Goal: Find specific page/section: Find specific page/section

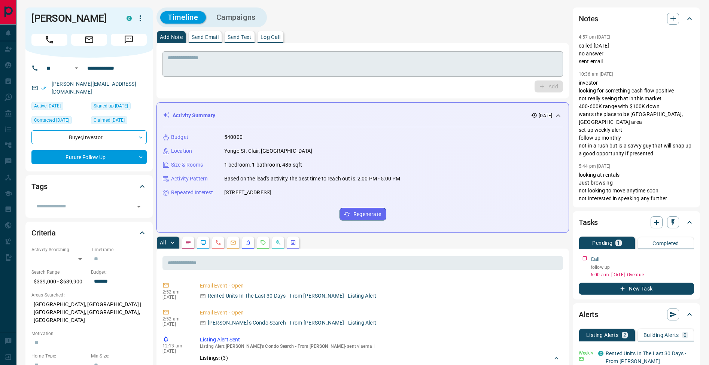
click at [224, 64] on textarea at bounding box center [363, 64] width 390 height 19
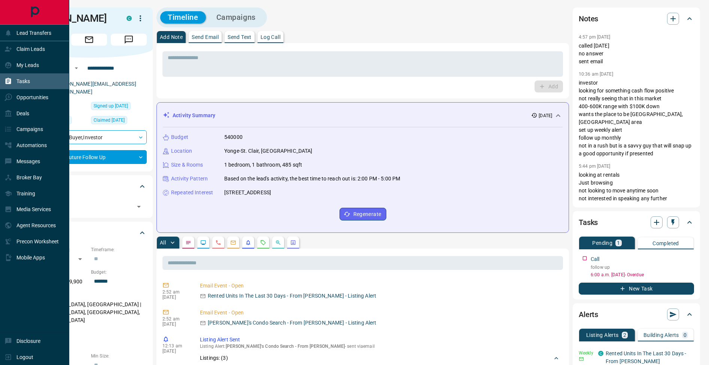
click at [6, 82] on icon at bounding box center [9, 81] width 6 height 6
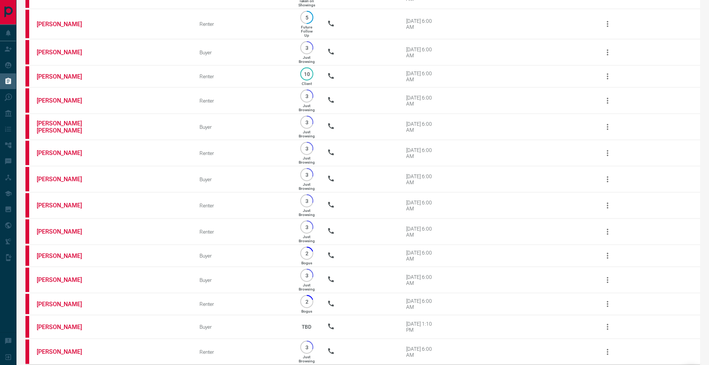
scroll to position [790, 0]
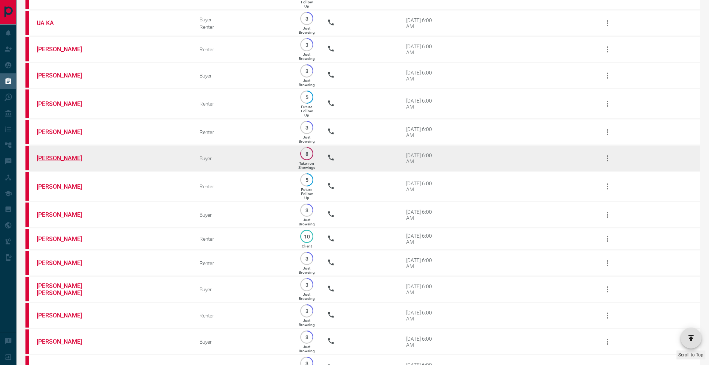
click at [59, 162] on link "[PERSON_NAME]" at bounding box center [65, 158] width 56 height 7
